Goal: Information Seeking & Learning: Understand process/instructions

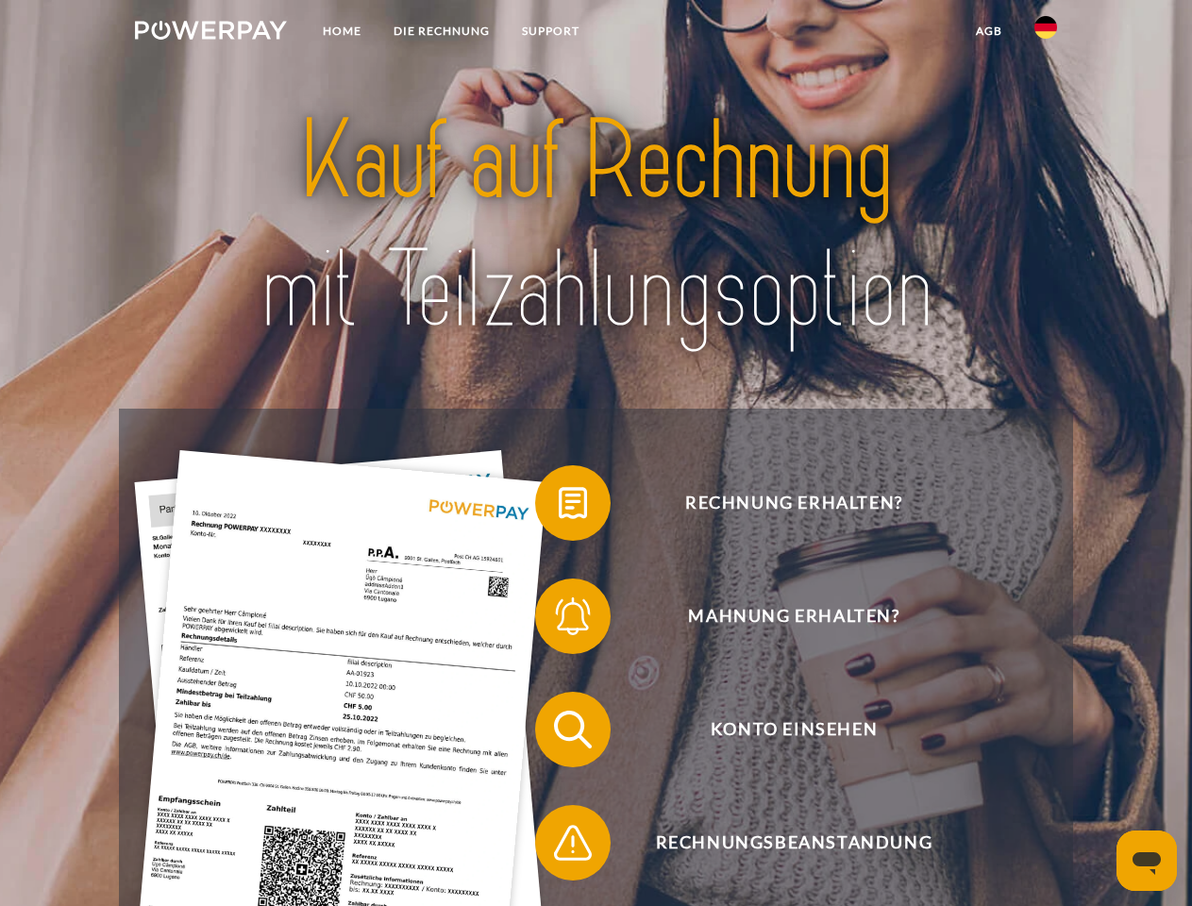
click at [210, 33] on img at bounding box center [211, 30] width 152 height 19
click at [1045, 33] on img at bounding box center [1045, 27] width 23 height 23
click at [988, 31] on link "agb" at bounding box center [989, 31] width 58 height 34
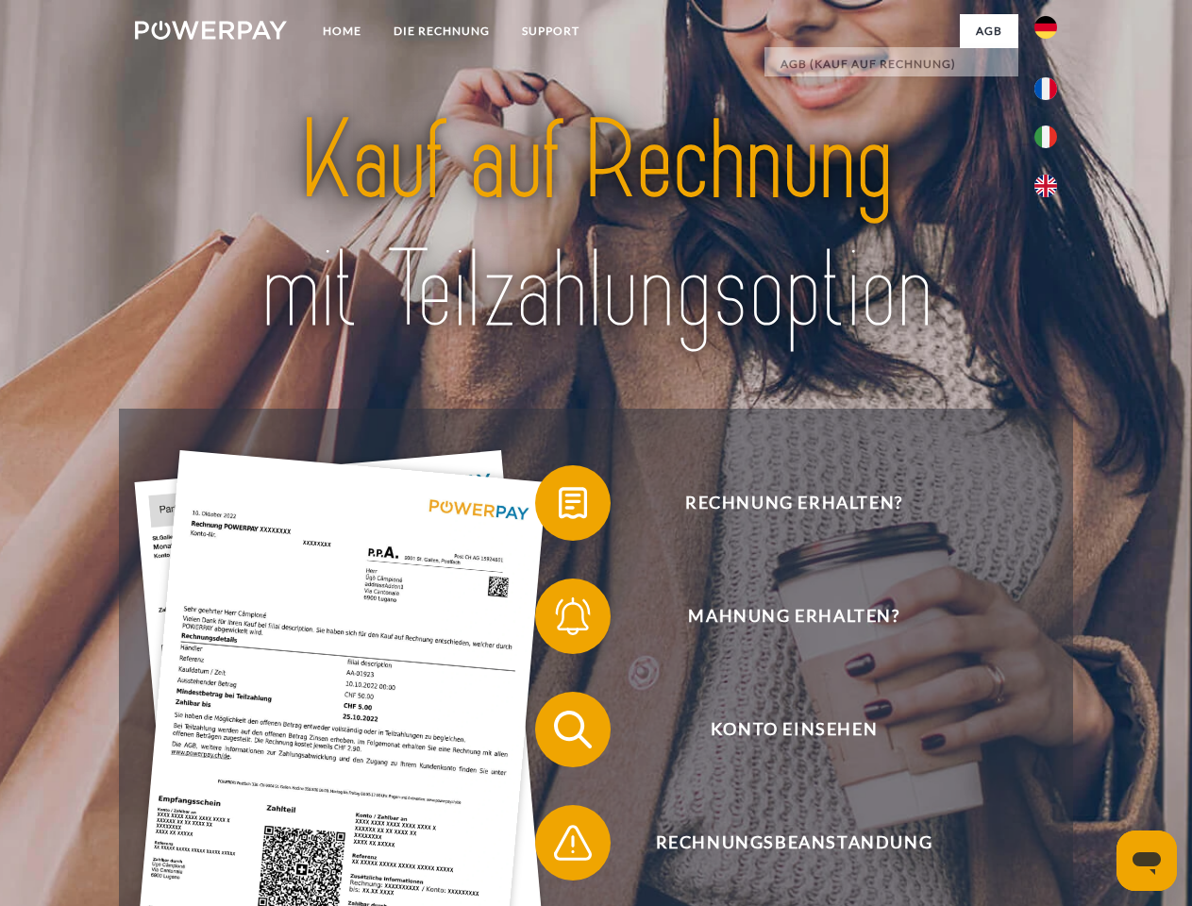
click at [559, 507] on span at bounding box center [544, 503] width 94 height 94
click at [559, 620] on span at bounding box center [544, 616] width 94 height 94
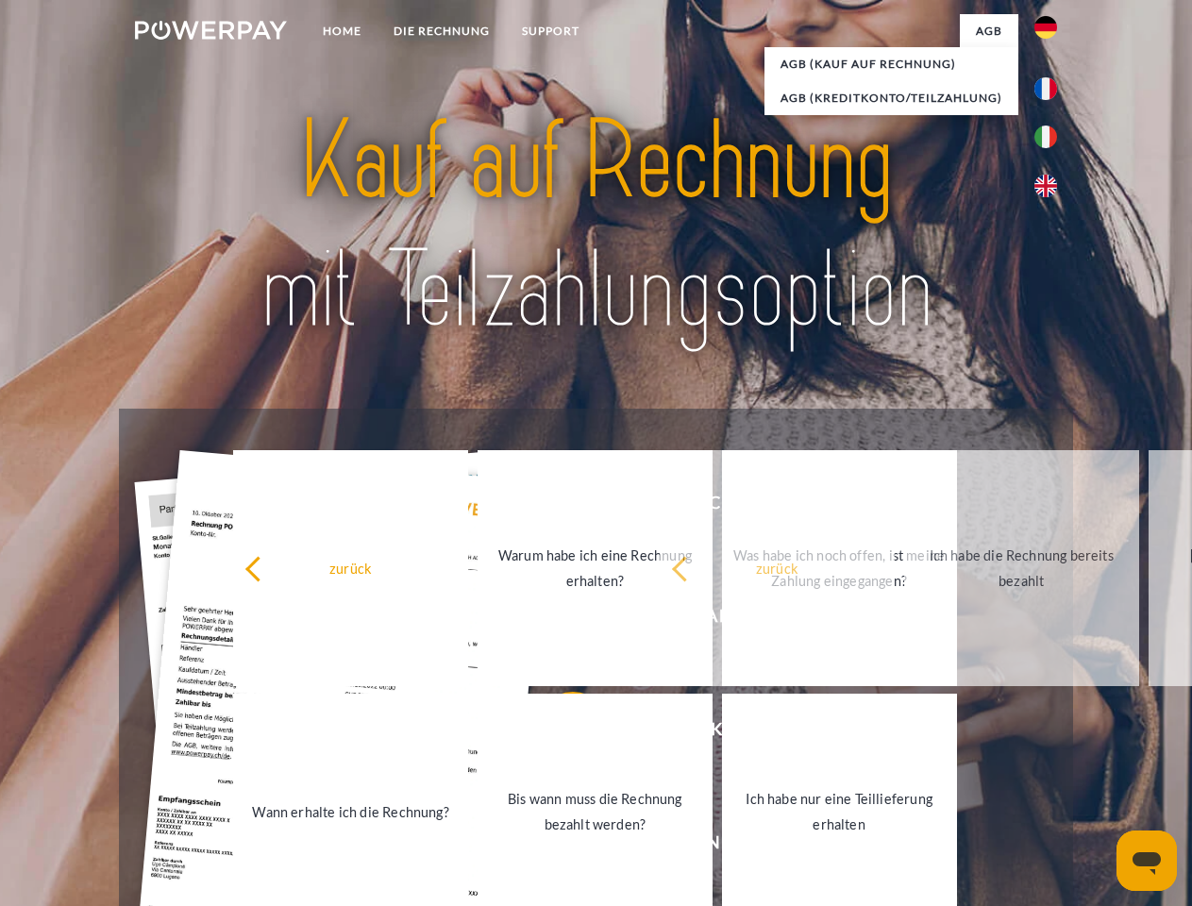
click at [559, 733] on link "Bis wann muss die Rechnung bezahlt werden?" at bounding box center [594, 811] width 235 height 236
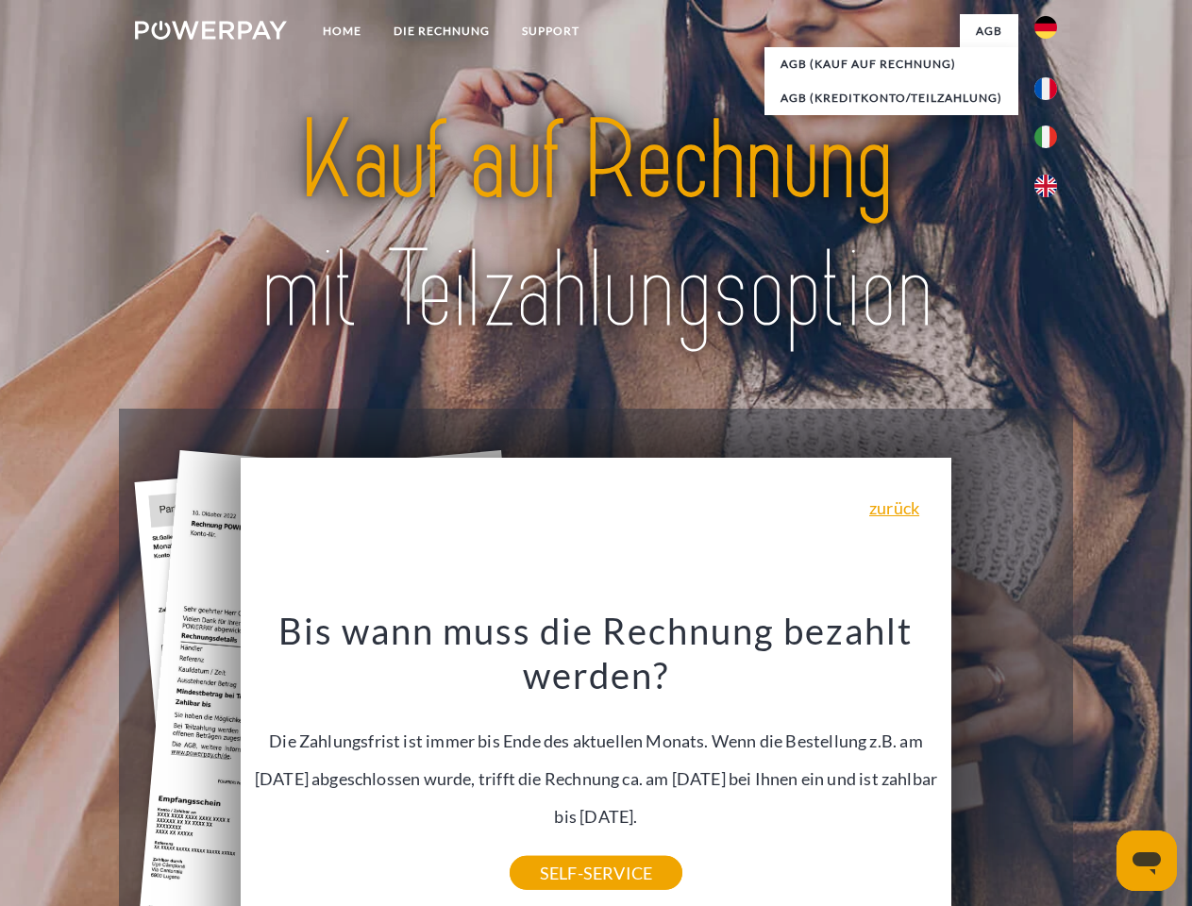
click at [559, 846] on div "Rechnung erhalten? Mahnung erhalten? Konto einsehen" at bounding box center [595, 786] width 953 height 755
click at [1146, 860] on icon "Messaging-Fenster öffnen" at bounding box center [1146, 863] width 28 height 23
